Goal: Task Accomplishment & Management: Use online tool/utility

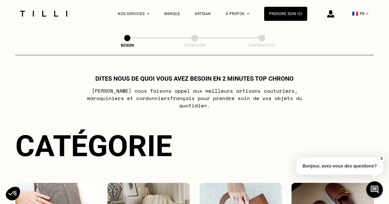
scroll to position [123, 0]
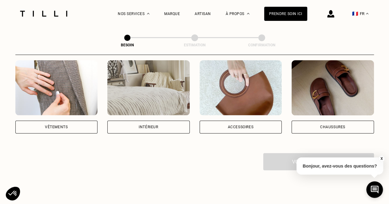
click at [78, 108] on img at bounding box center [56, 87] width 82 height 55
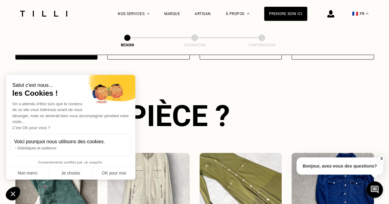
scroll to position [201, 0]
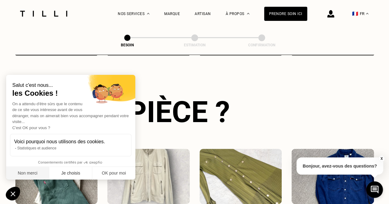
click at [31, 177] on button "Non merci" at bounding box center [27, 173] width 43 height 13
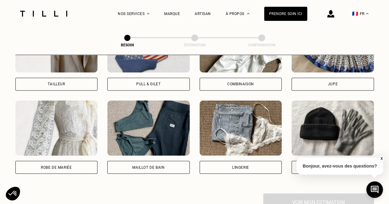
scroll to position [232, 0]
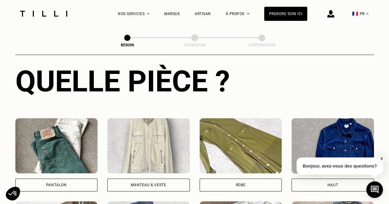
click at [77, 122] on img at bounding box center [56, 145] width 82 height 55
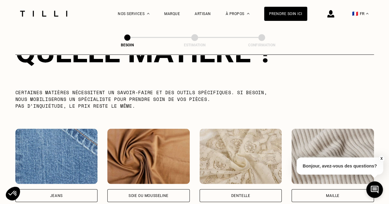
scroll to position [658, 0]
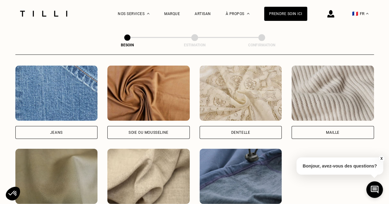
click at [79, 131] on div "Jeans" at bounding box center [56, 132] width 82 height 13
select select "FR"
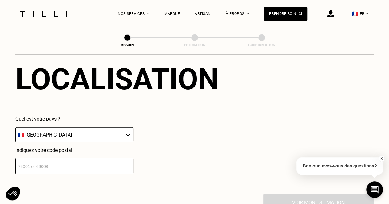
scroll to position [856, 0]
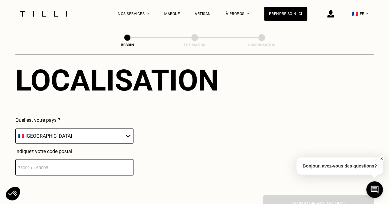
click at [81, 160] on input "number" at bounding box center [74, 167] width 118 height 16
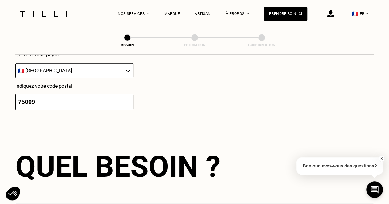
type input "75009"
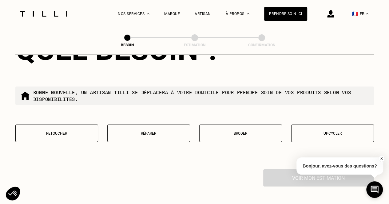
scroll to position [1039, 0]
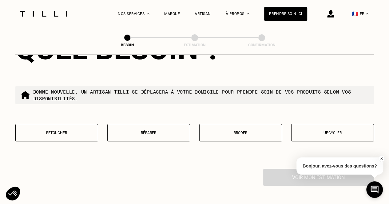
click at [182, 132] on button "Réparer" at bounding box center [148, 133] width 83 height 18
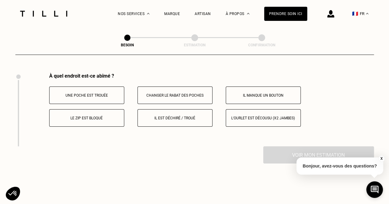
scroll to position [1136, 0]
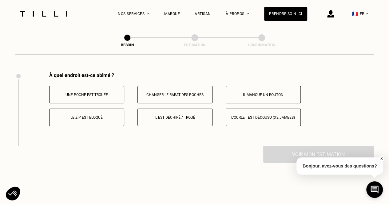
click at [178, 110] on button "Il est déchiré / troué" at bounding box center [174, 118] width 75 height 18
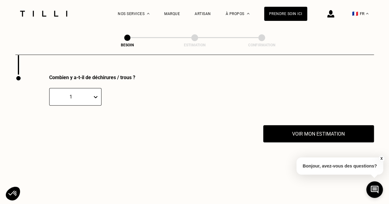
scroll to position [1209, 0]
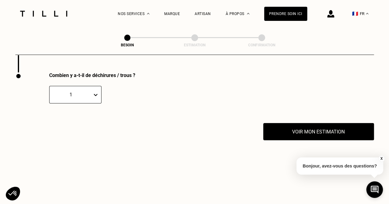
click at [87, 92] on div "1" at bounding box center [71, 95] width 37 height 6
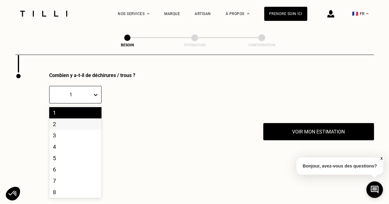
click at [85, 119] on div "2" at bounding box center [75, 124] width 52 height 11
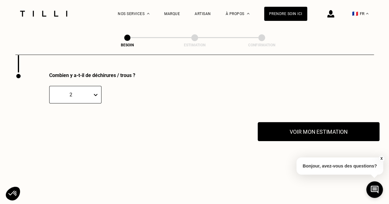
click at [267, 128] on button "Voir mon estimation" at bounding box center [319, 131] width 122 height 19
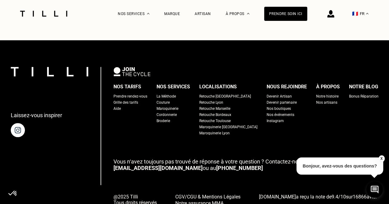
scroll to position [1478, 0]
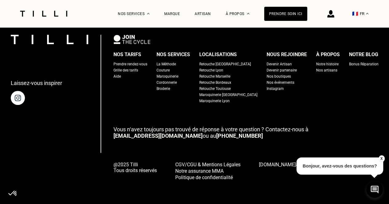
click at [229, 61] on div "Retouche [GEOGRAPHIC_DATA]" at bounding box center [225, 64] width 52 height 6
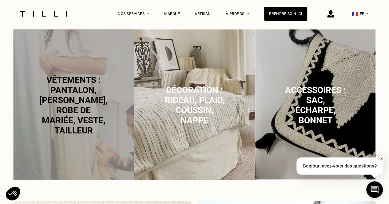
click at [130, 98] on div "Vêtements : pantalon, [PERSON_NAME], robe de mariée, veste, tailleur" at bounding box center [73, 105] width 121 height 152
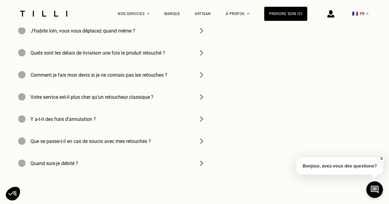
scroll to position [2116, 0]
